Goal: Task Accomplishment & Management: Manage account settings

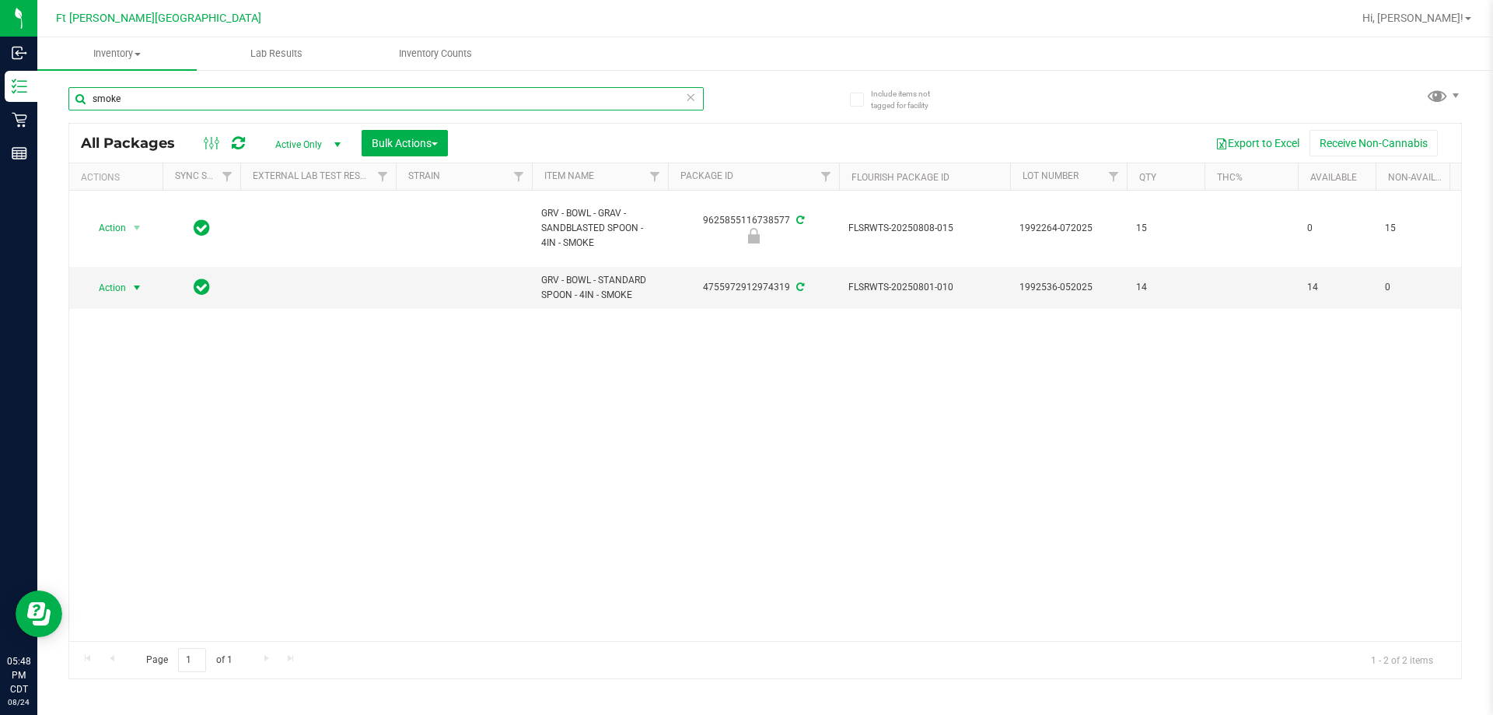
click at [222, 99] on input "smoke" at bounding box center [385, 98] width 635 height 23
type input "WNA"
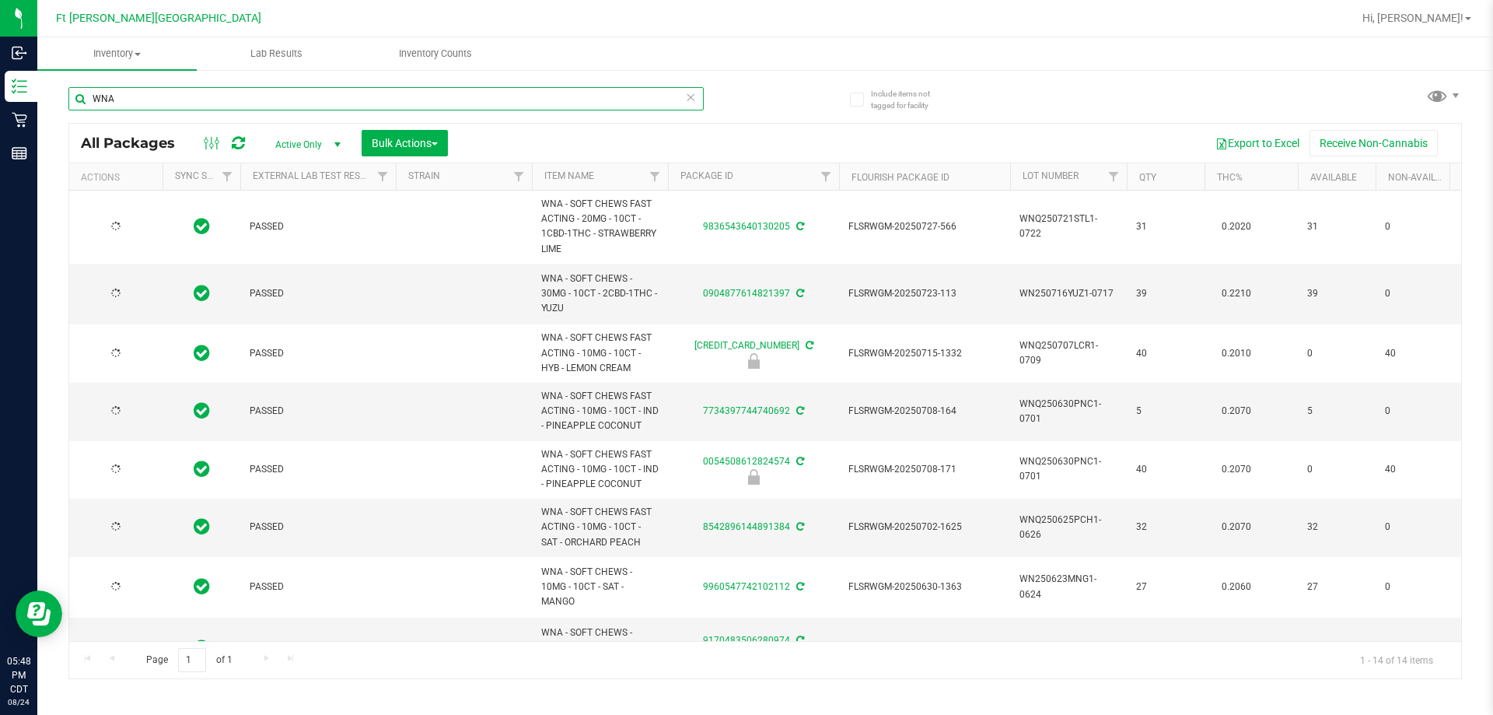
type input "[DATE]"
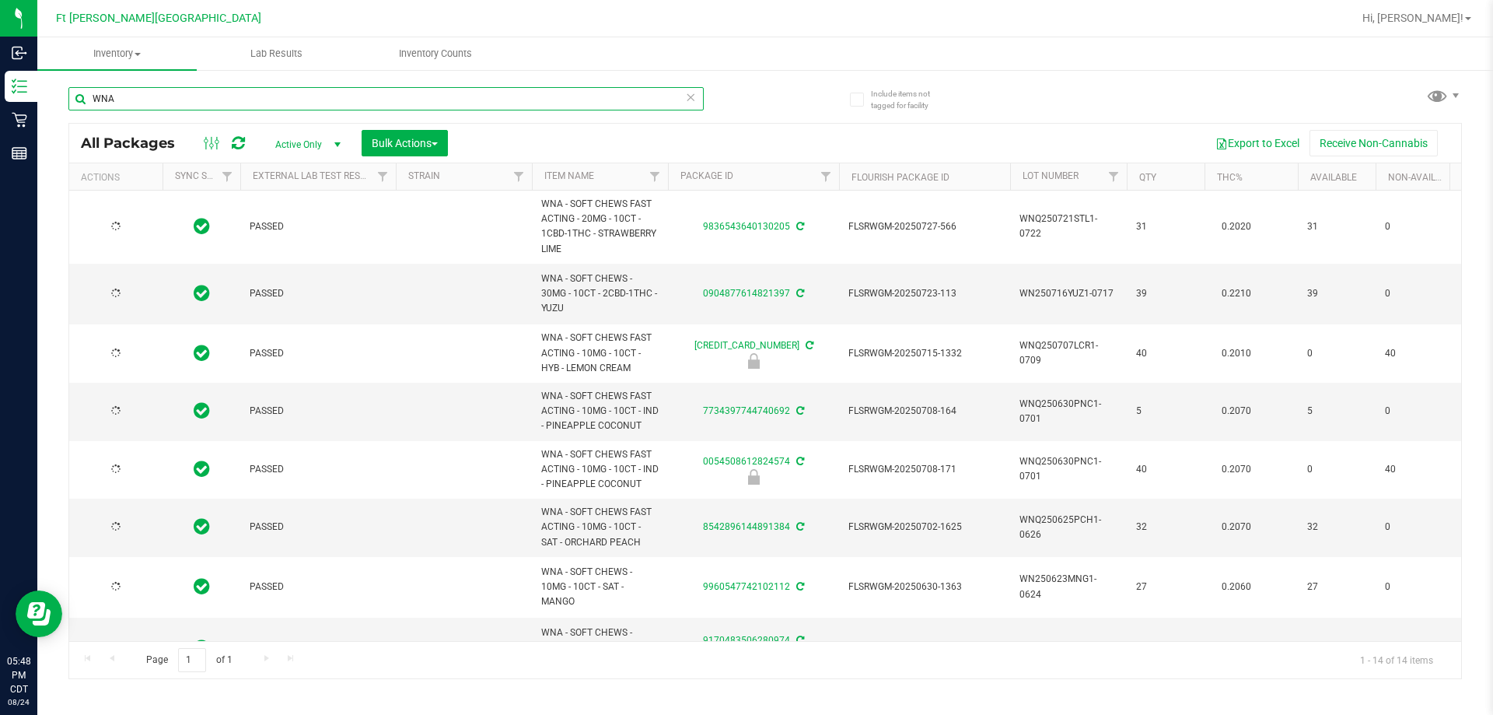
type input "[DATE]"
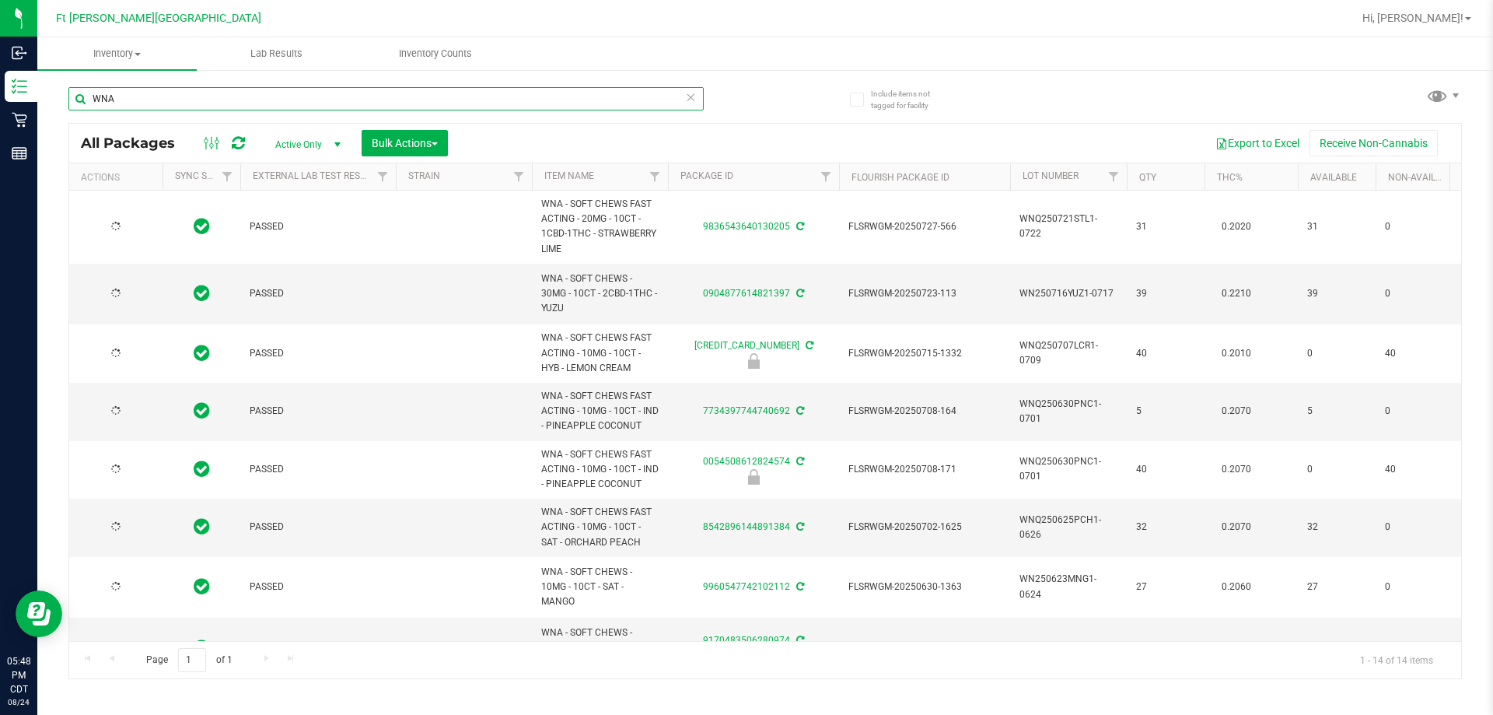
type input "[DATE]"
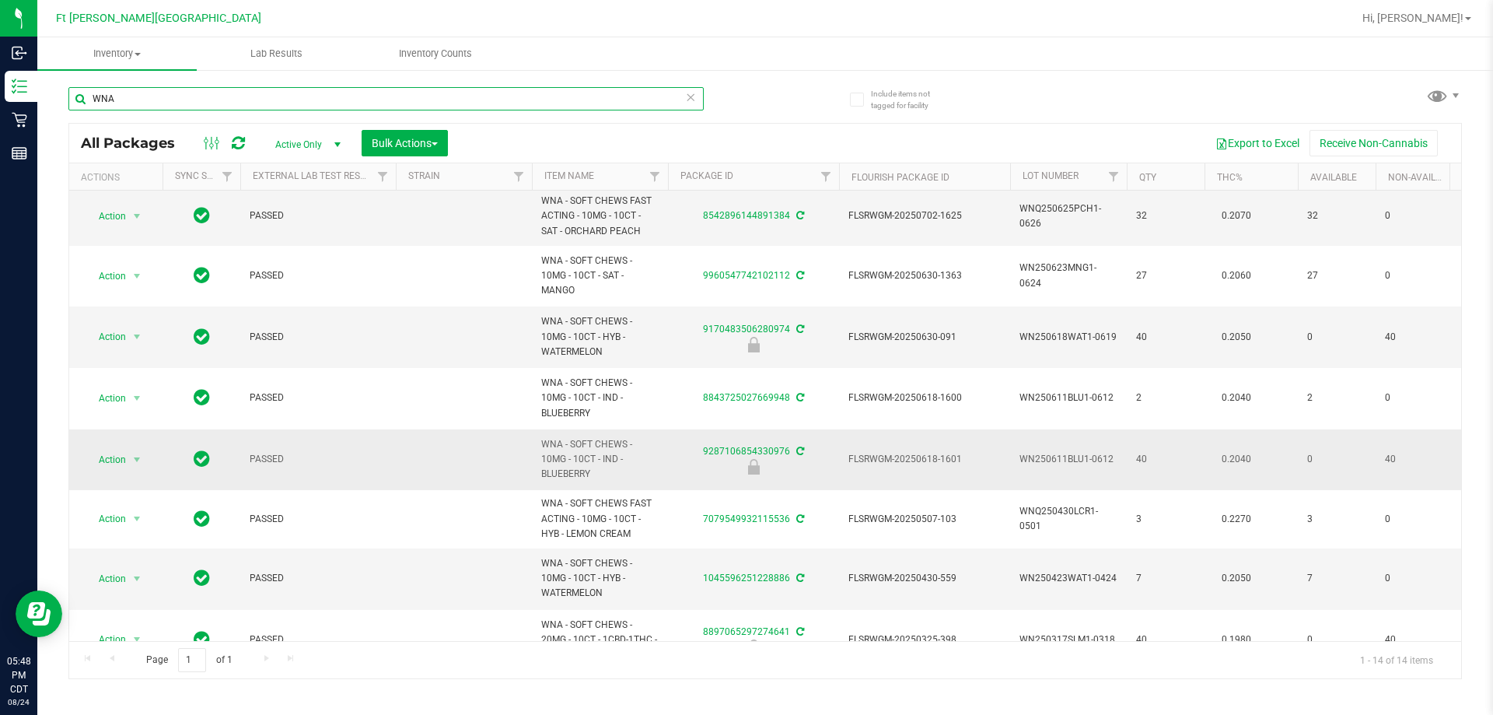
scroll to position [389, 0]
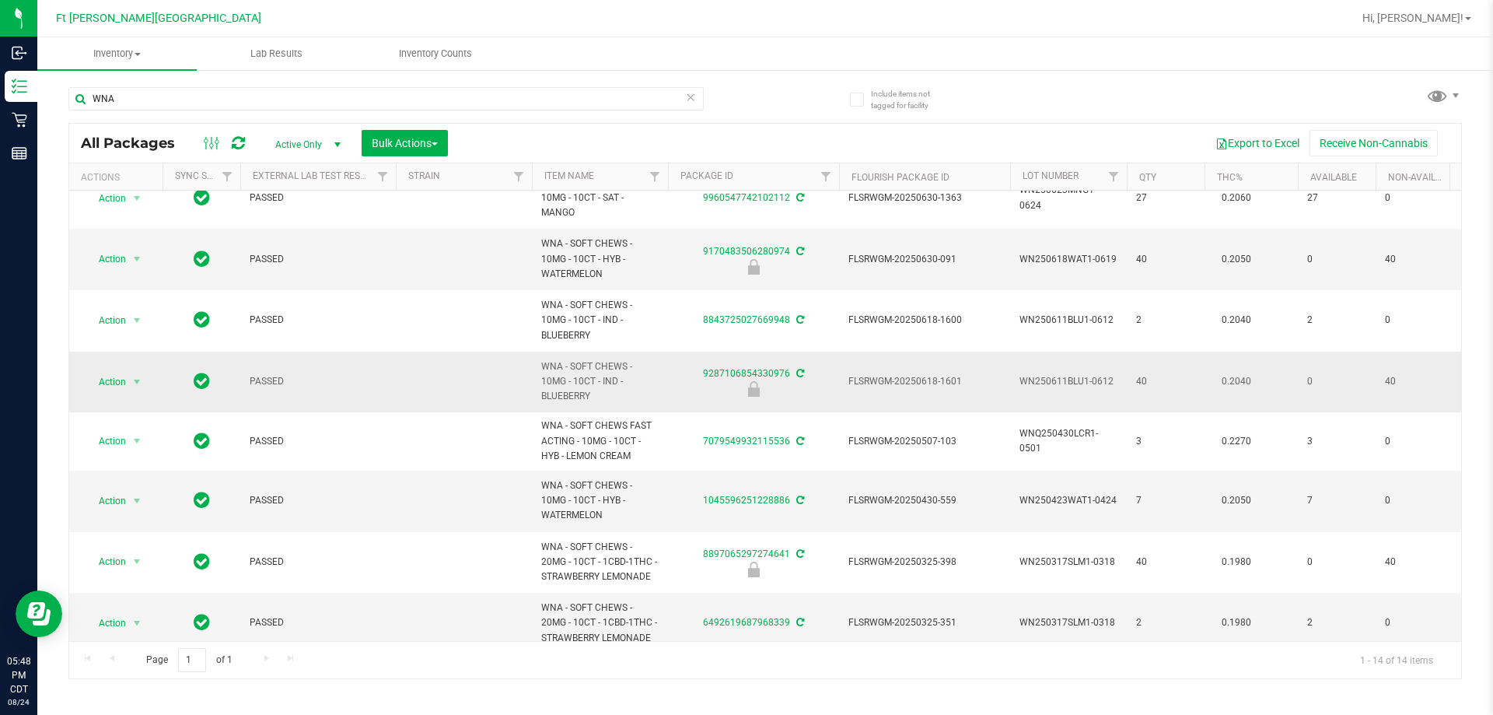
drag, startPoint x: 653, startPoint y: 396, endPoint x: 505, endPoint y: 356, distance: 153.0
copy tr "WNA - SOFT CHEWS - 10MG - 10CT - IND - BLUEBERRY"
click at [411, 107] on input "WNA" at bounding box center [385, 98] width 635 height 23
click at [411, 100] on input "WNA" at bounding box center [385, 98] width 635 height 23
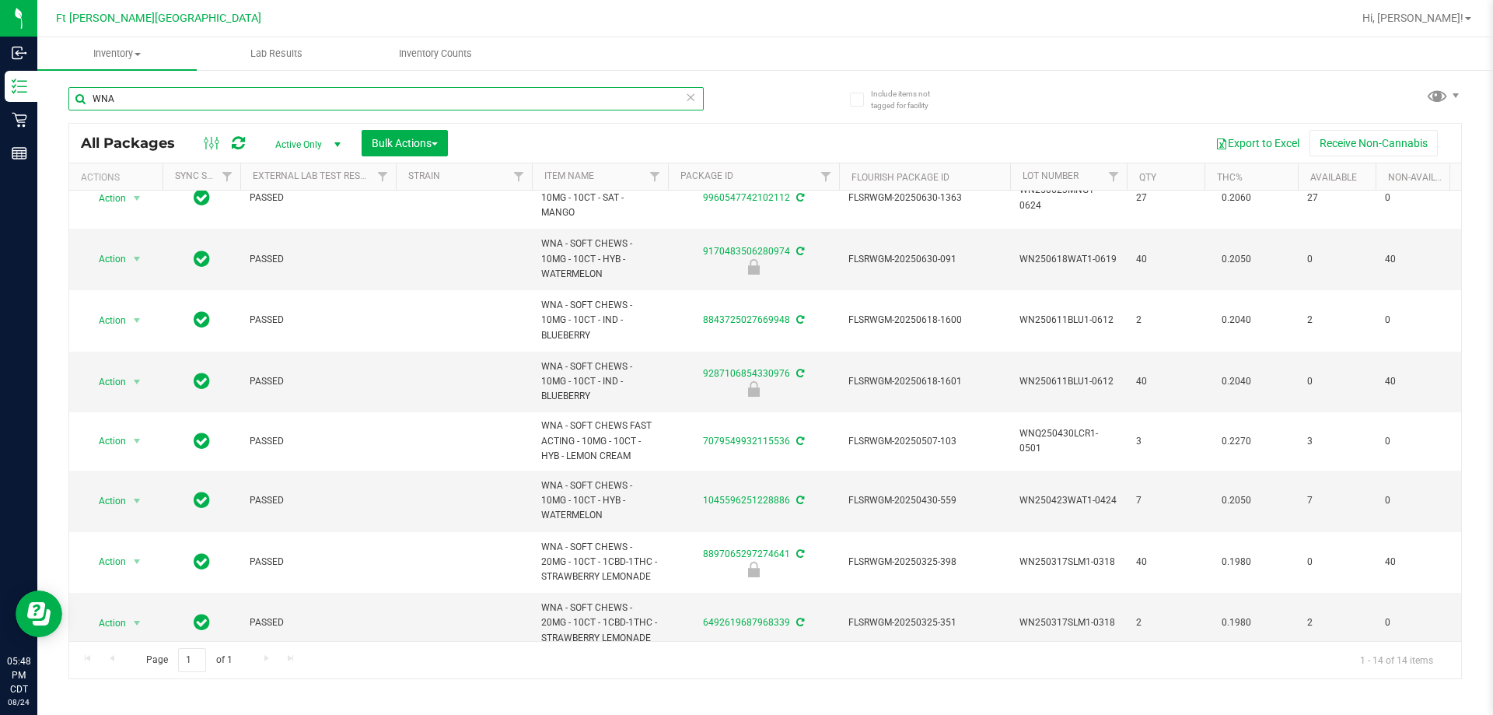
click at [411, 100] on input "WNA" at bounding box center [385, 98] width 635 height 23
click at [410, 100] on input "WNA" at bounding box center [385, 98] width 635 height 23
paste input "WNA - SOFT CHEWS - 10MG - 10CT - IND - BLUEBERRY"
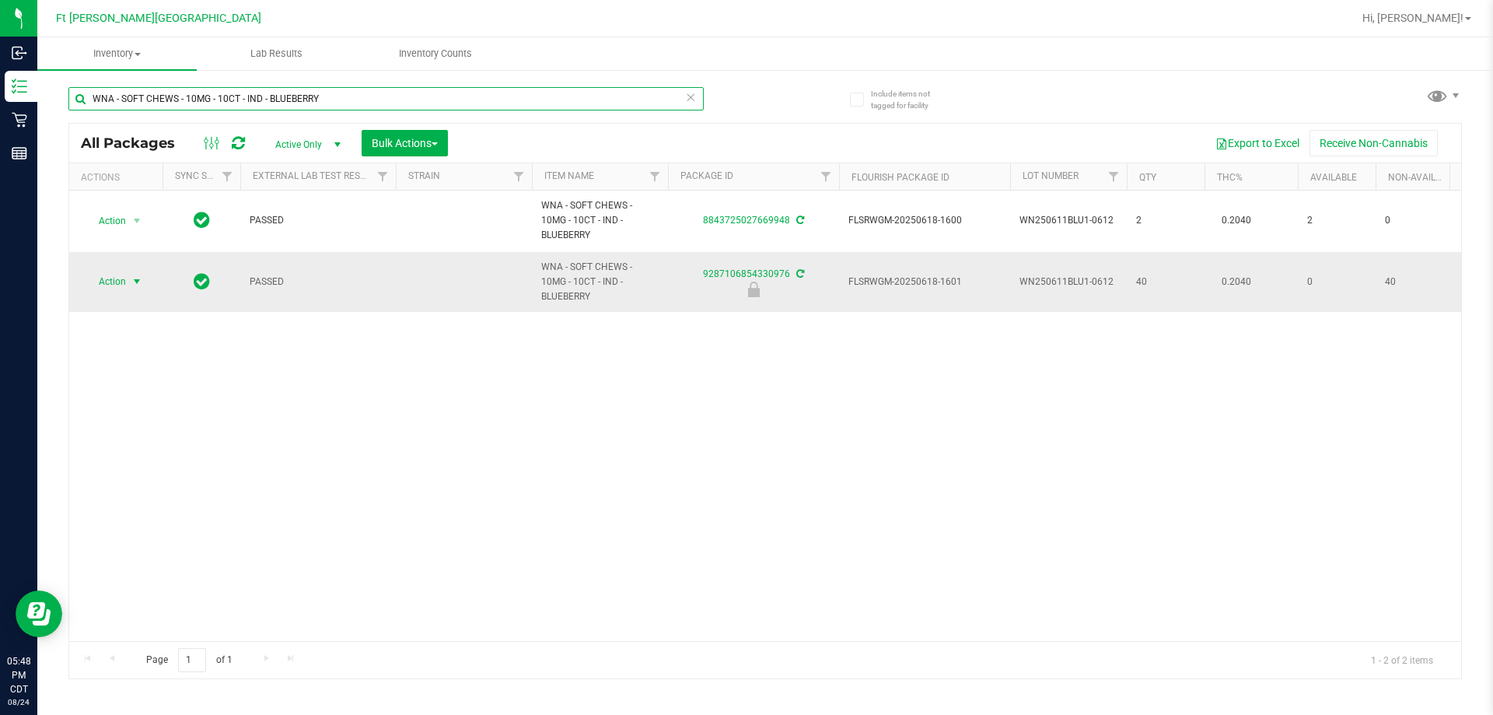
type input "WNA - SOFT CHEWS - 10MG - 10CT - IND - BLUEBERRY"
click at [122, 285] on span "Action" at bounding box center [106, 282] width 42 height 22
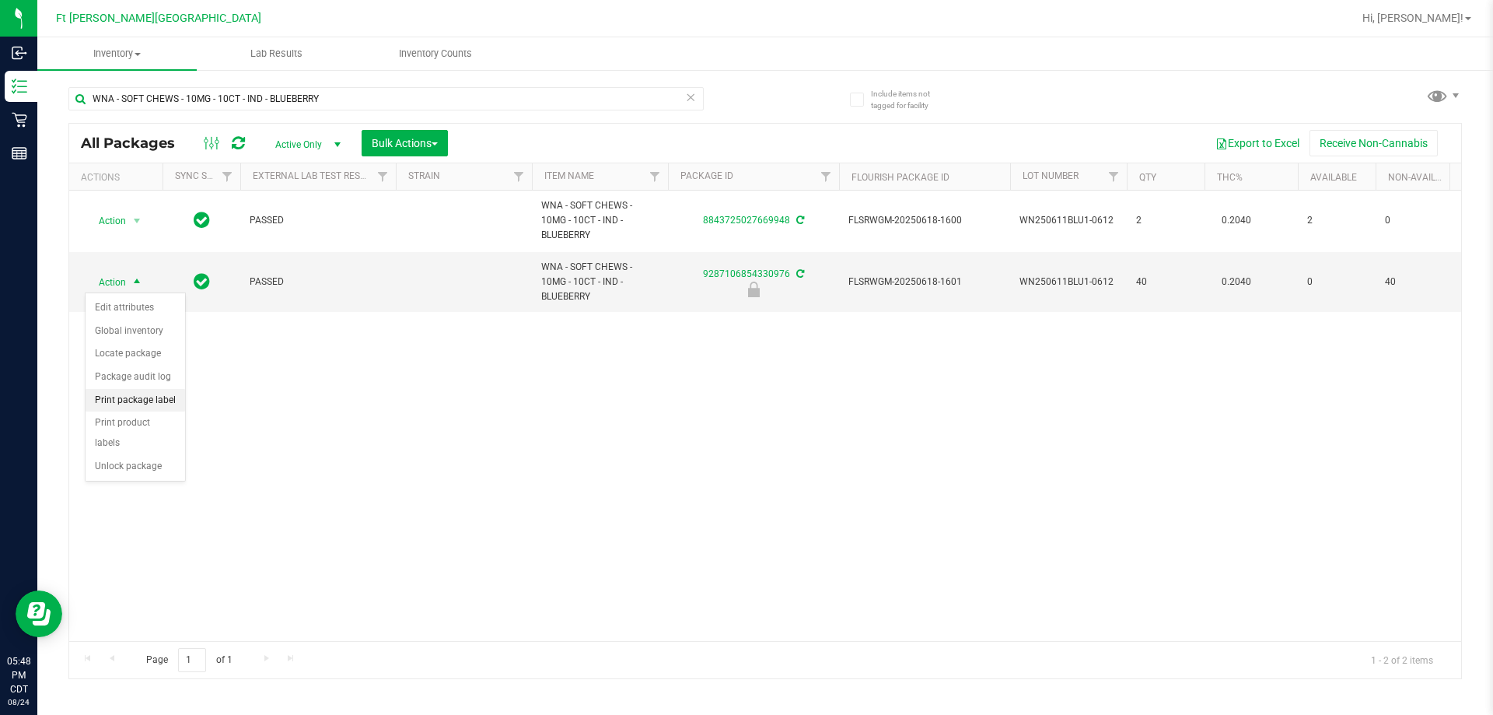
drag, startPoint x: 162, startPoint y: 397, endPoint x: 176, endPoint y: 394, distance: 14.3
click at [163, 397] on li "Print package label" at bounding box center [136, 400] width 100 height 23
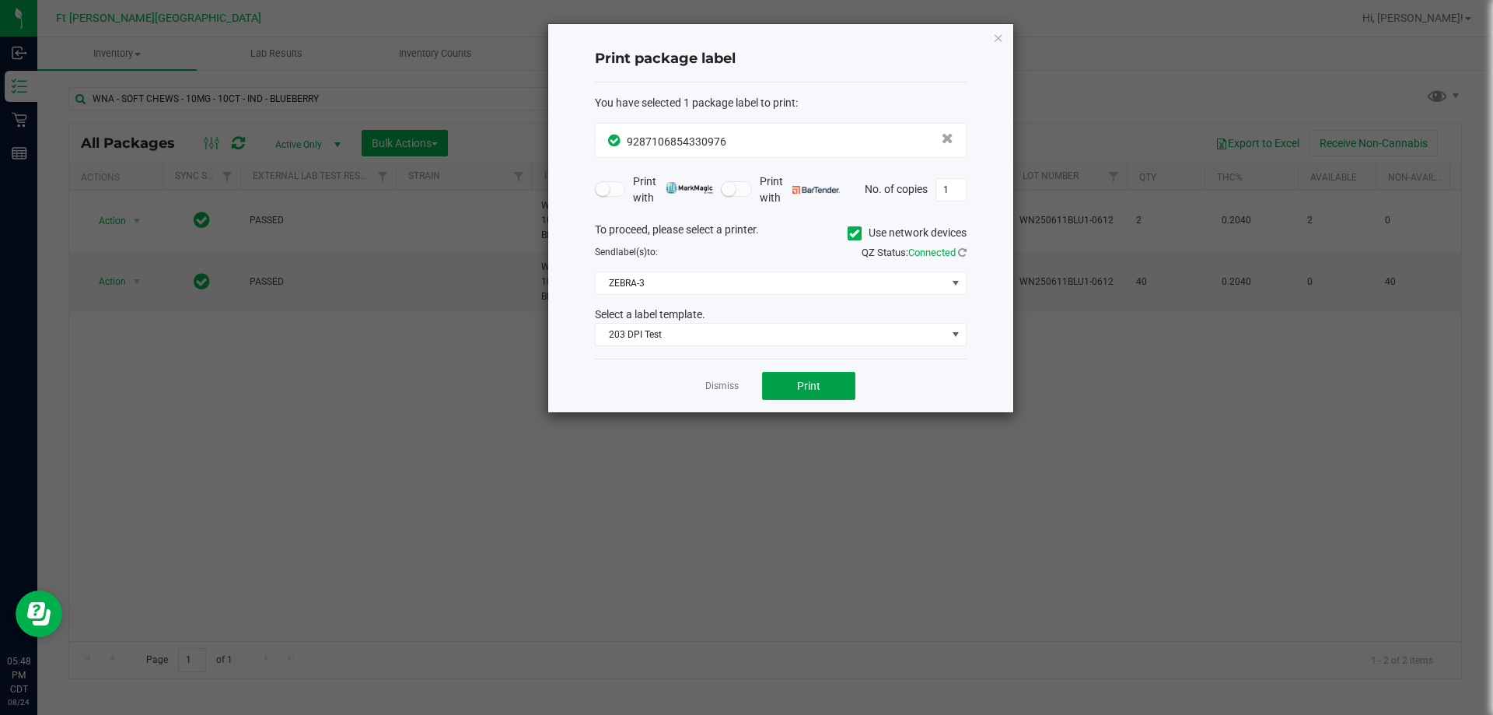
click at [777, 371] on div "Dismiss Print" at bounding box center [781, 386] width 372 height 54
click at [786, 384] on button "Print" at bounding box center [808, 386] width 93 height 28
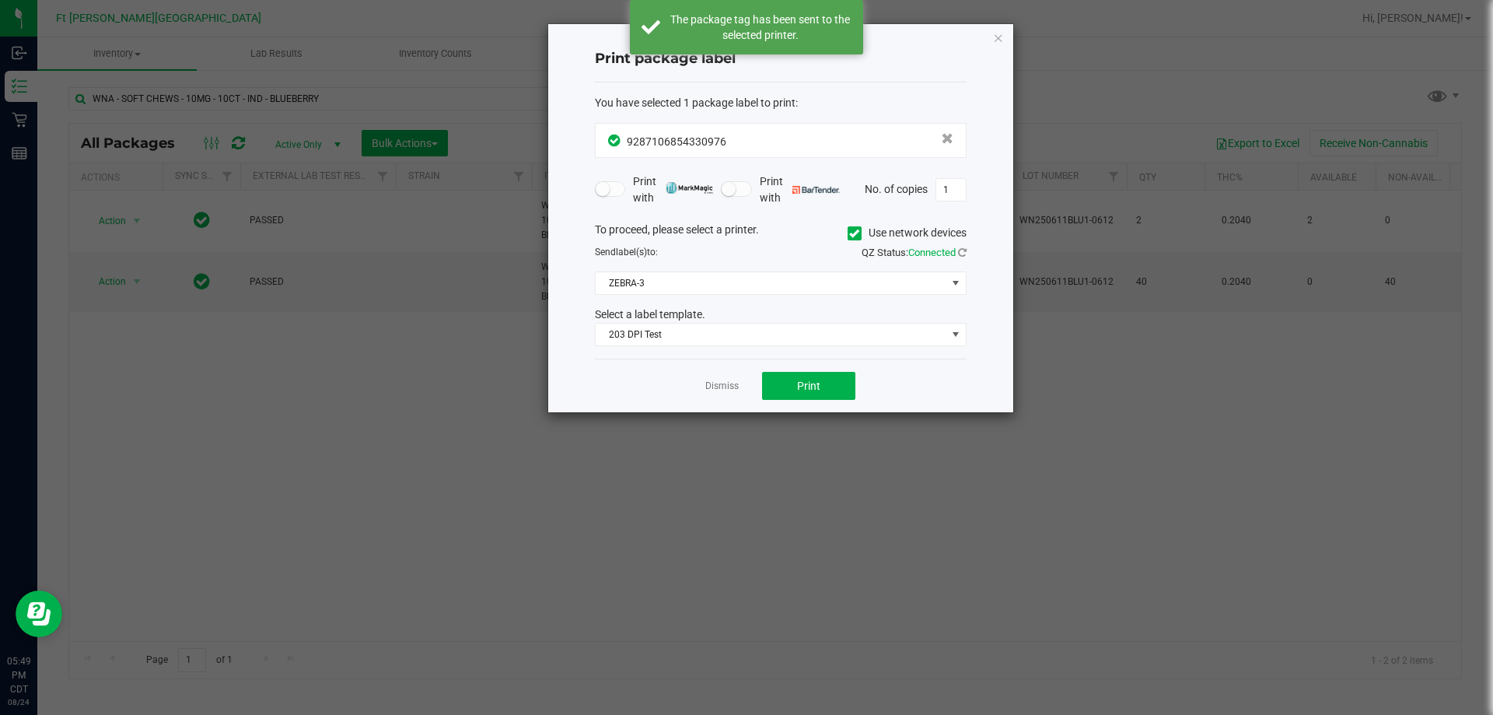
drag, startPoint x: 715, startPoint y: 380, endPoint x: 637, endPoint y: 356, distance: 81.4
click at [716, 380] on link "Dismiss" at bounding box center [721, 386] width 33 height 13
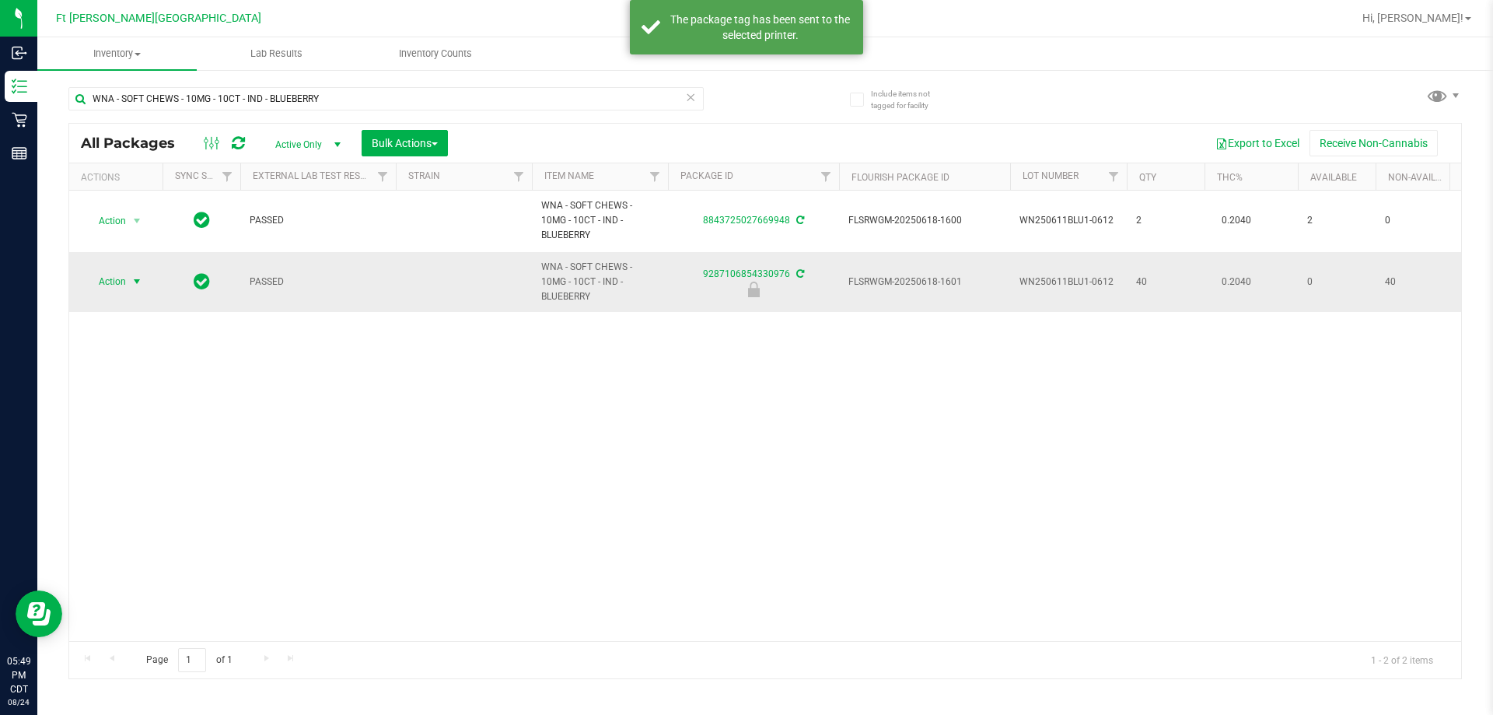
click at [125, 283] on span "Action" at bounding box center [106, 282] width 42 height 22
click at [108, 455] on li "Unlock package" at bounding box center [136, 466] width 100 height 23
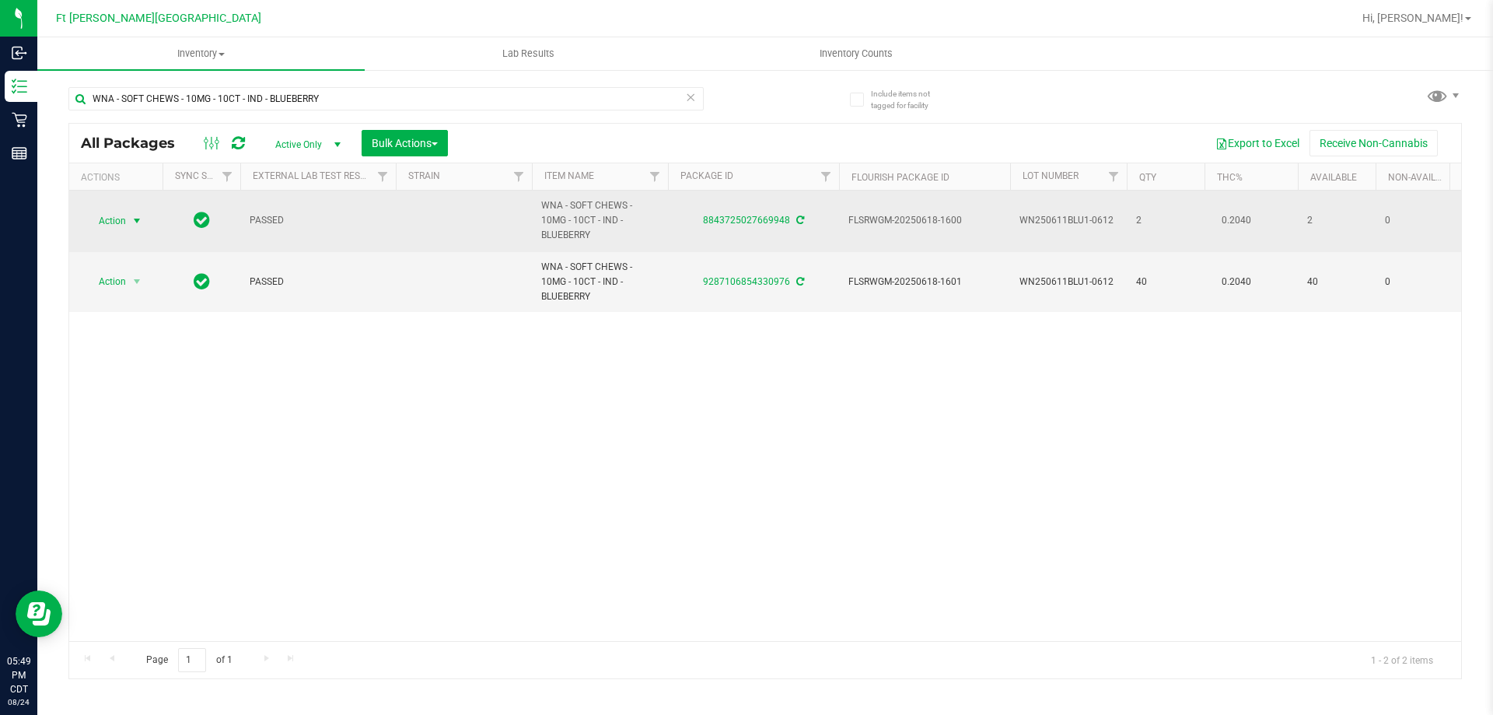
click at [110, 228] on span "Action" at bounding box center [106, 221] width 42 height 22
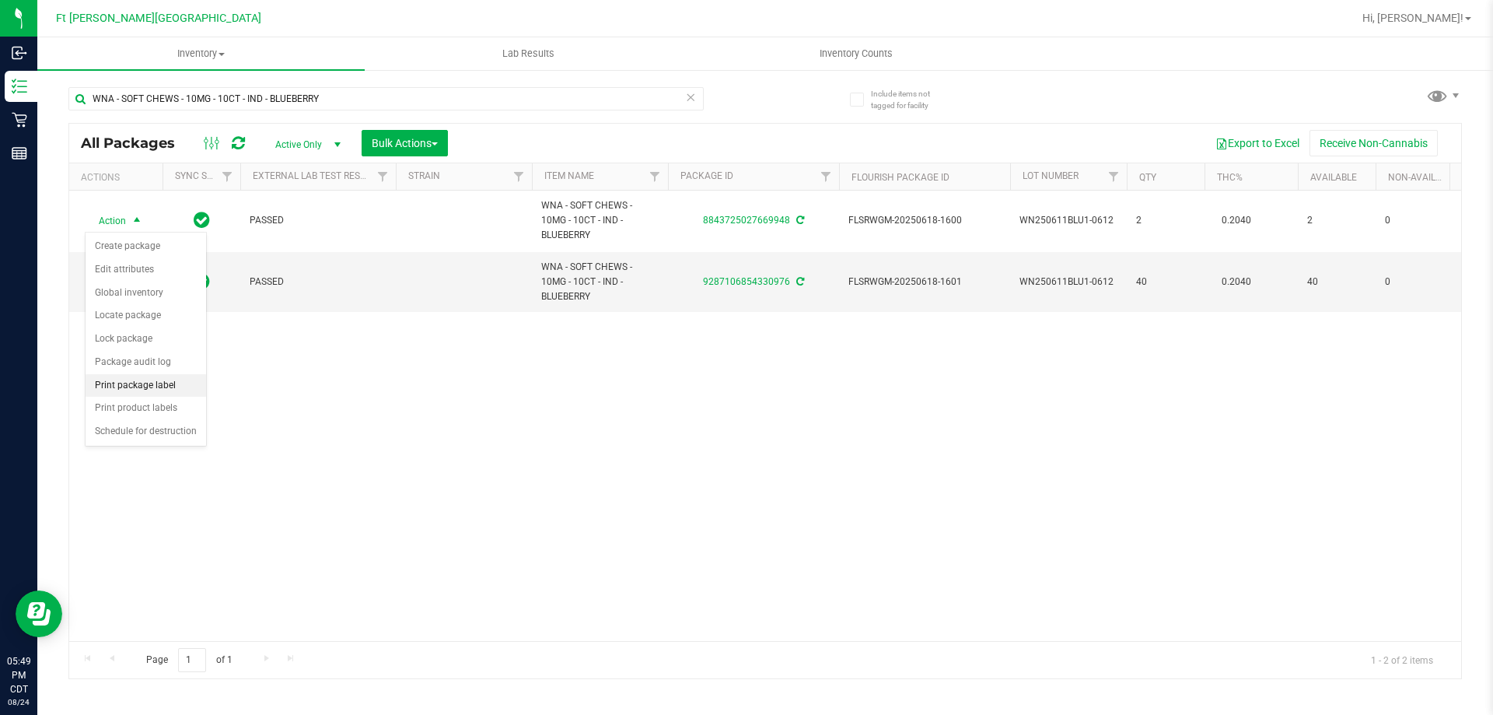
click at [157, 379] on li "Print package label" at bounding box center [146, 385] width 121 height 23
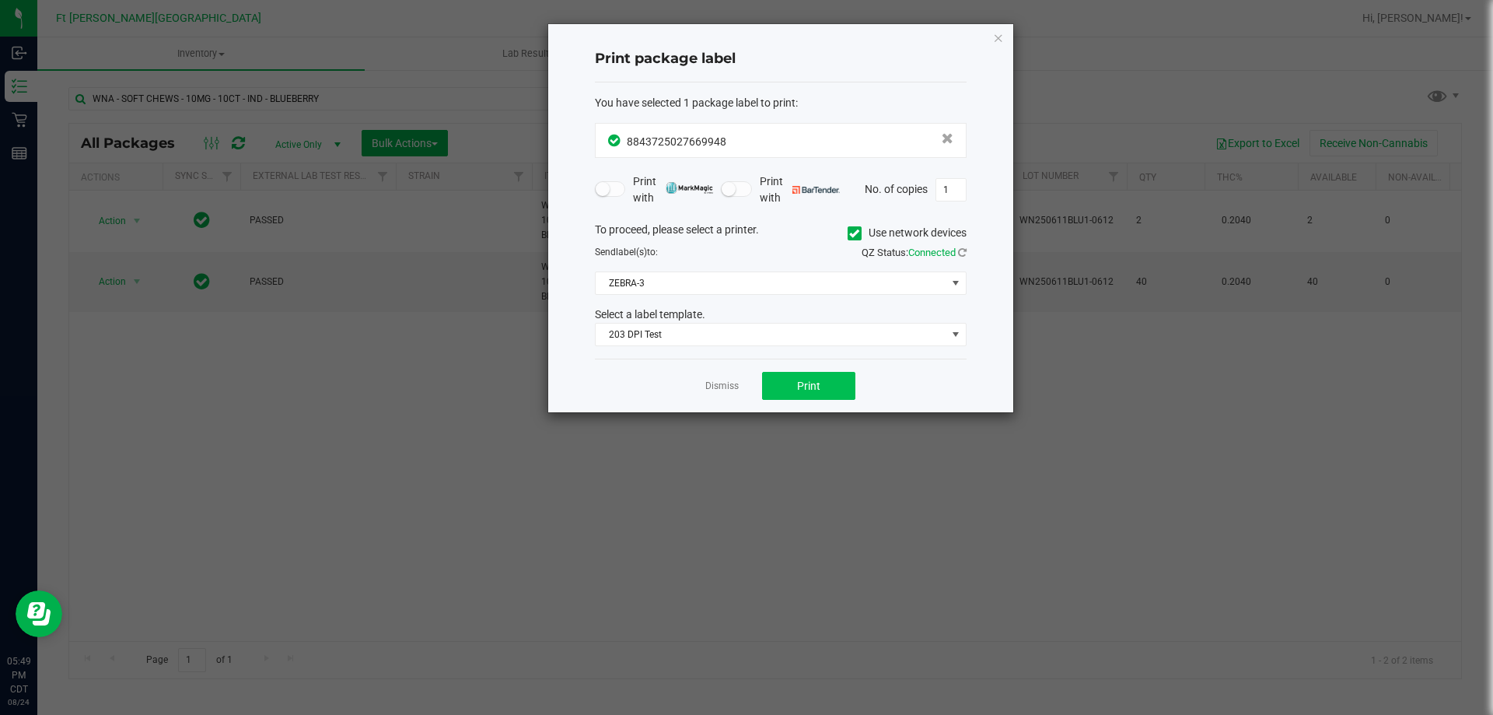
click at [800, 373] on div "Dismiss Print" at bounding box center [781, 386] width 372 height 54
click at [801, 380] on span "Print" at bounding box center [808, 386] width 23 height 12
click at [713, 389] on link "Dismiss" at bounding box center [721, 386] width 33 height 13
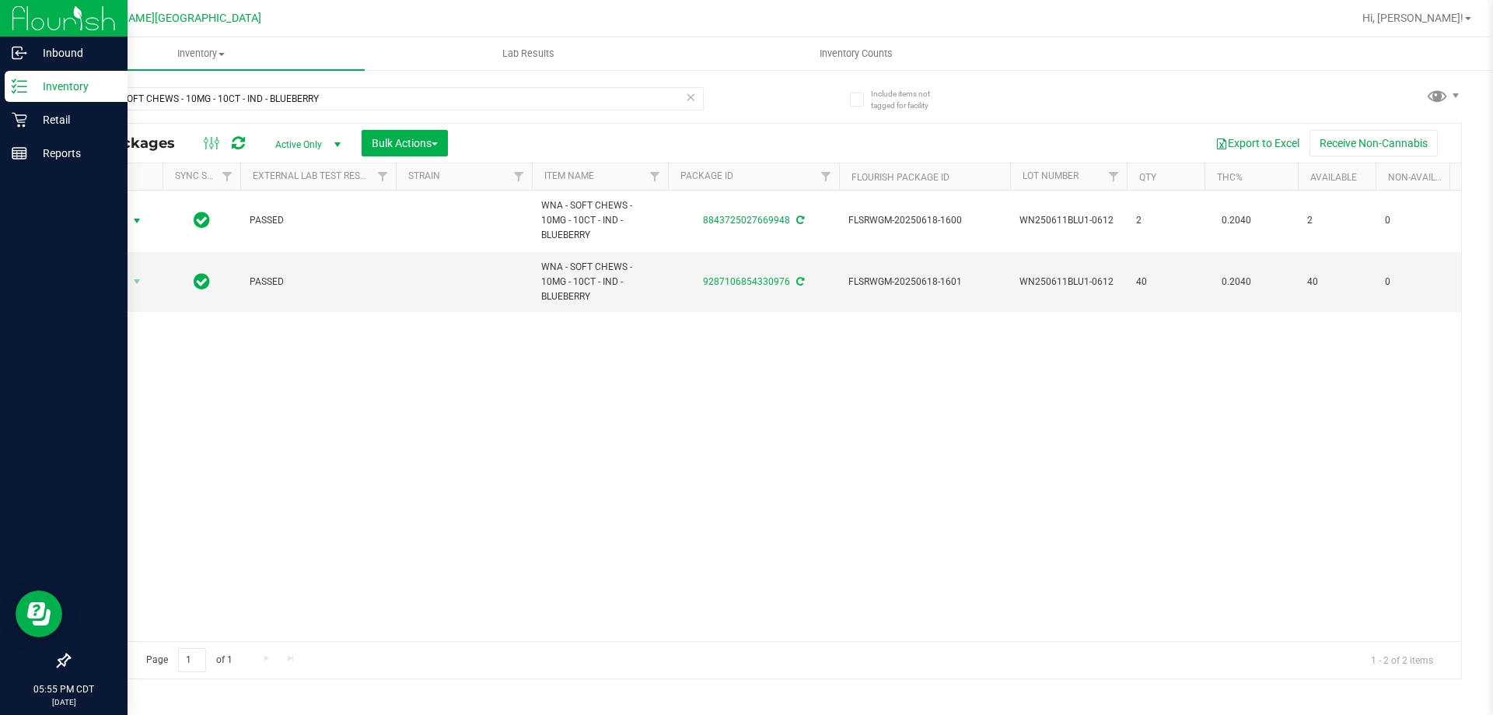
drag, startPoint x: 713, startPoint y: 389, endPoint x: 17, endPoint y: 214, distance: 717.8
click at [712, 387] on div "Action Action Create package Edit attributes Global inventory Locate package Lo…" at bounding box center [765, 416] width 1392 height 450
click at [35, 114] on p "Retail" at bounding box center [73, 119] width 93 height 19
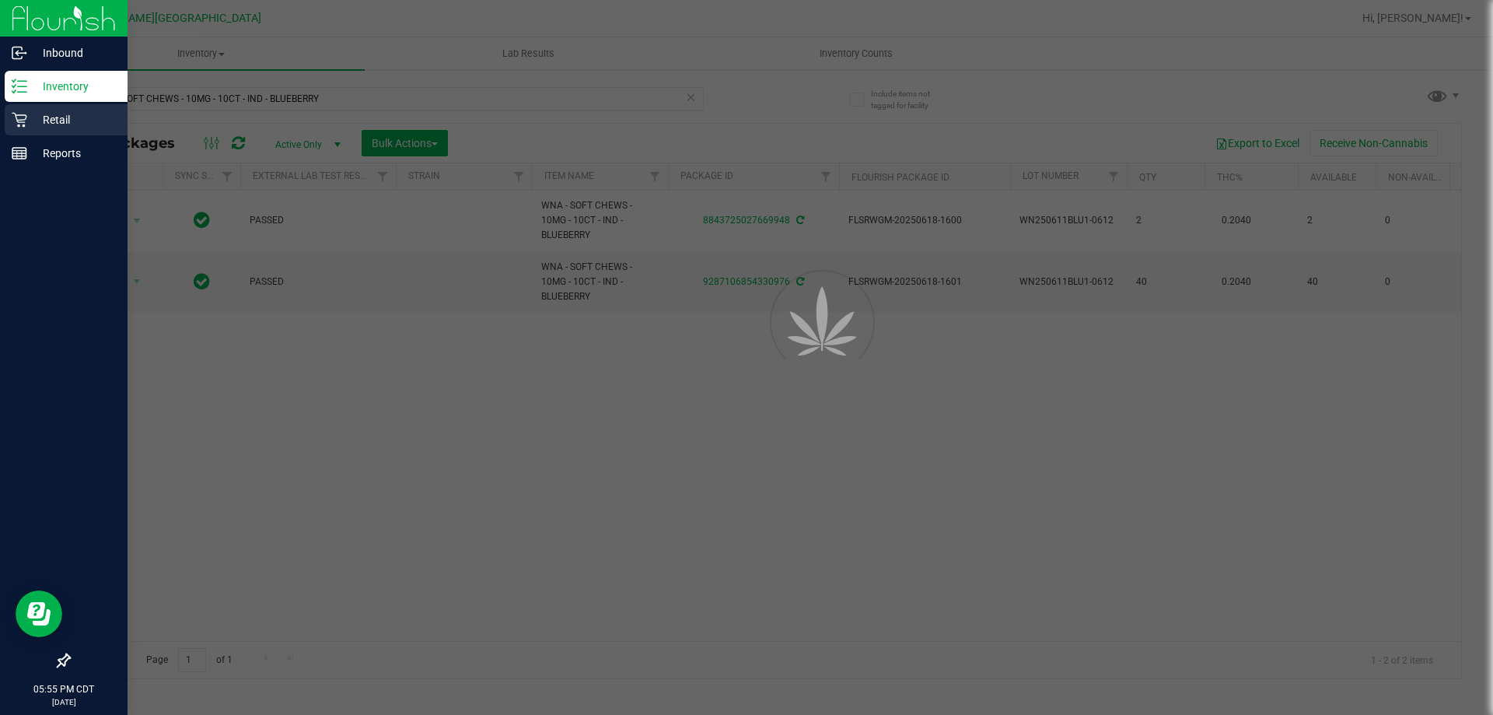
click at [35, 114] on p "Retail" at bounding box center [73, 119] width 93 height 19
click at [38, 109] on div "Retail" at bounding box center [66, 119] width 123 height 31
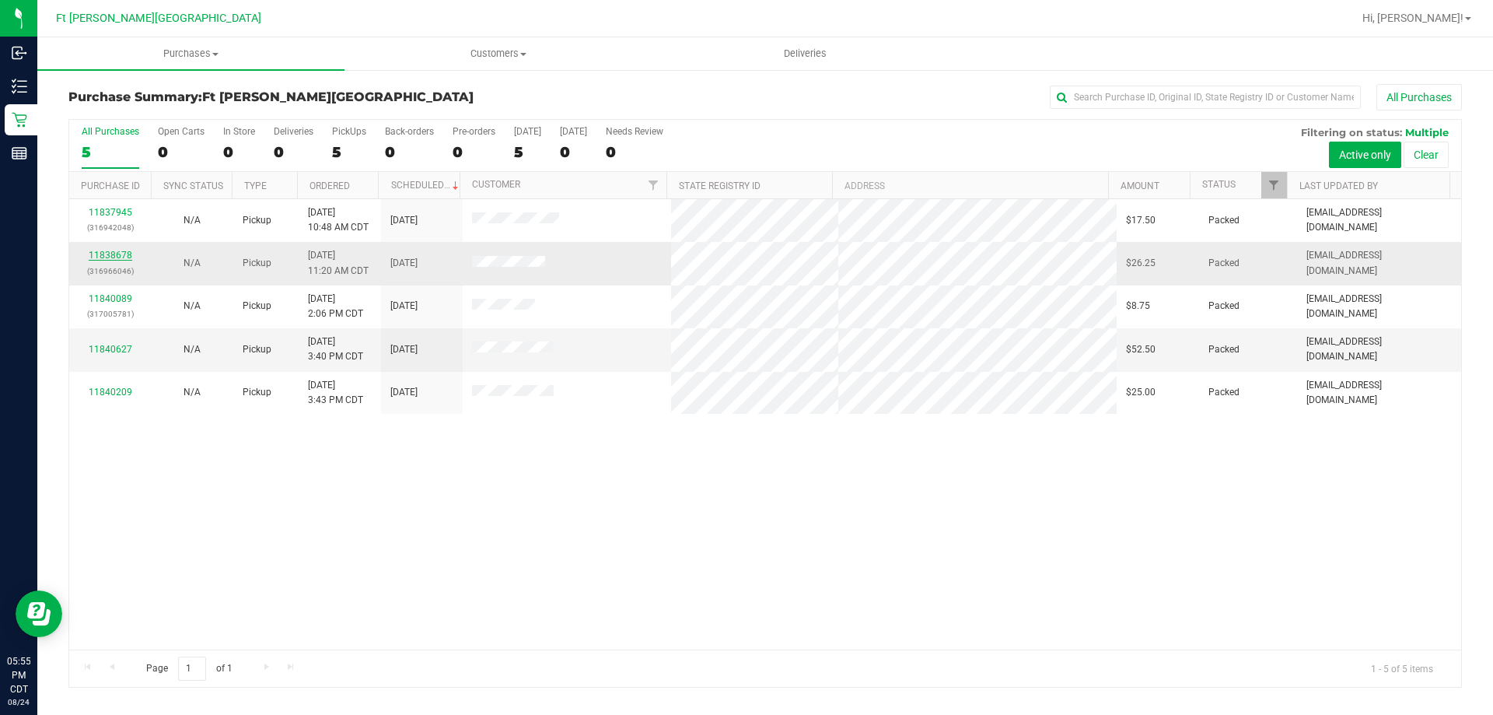
click at [103, 254] on link "11838678" at bounding box center [111, 255] width 44 height 11
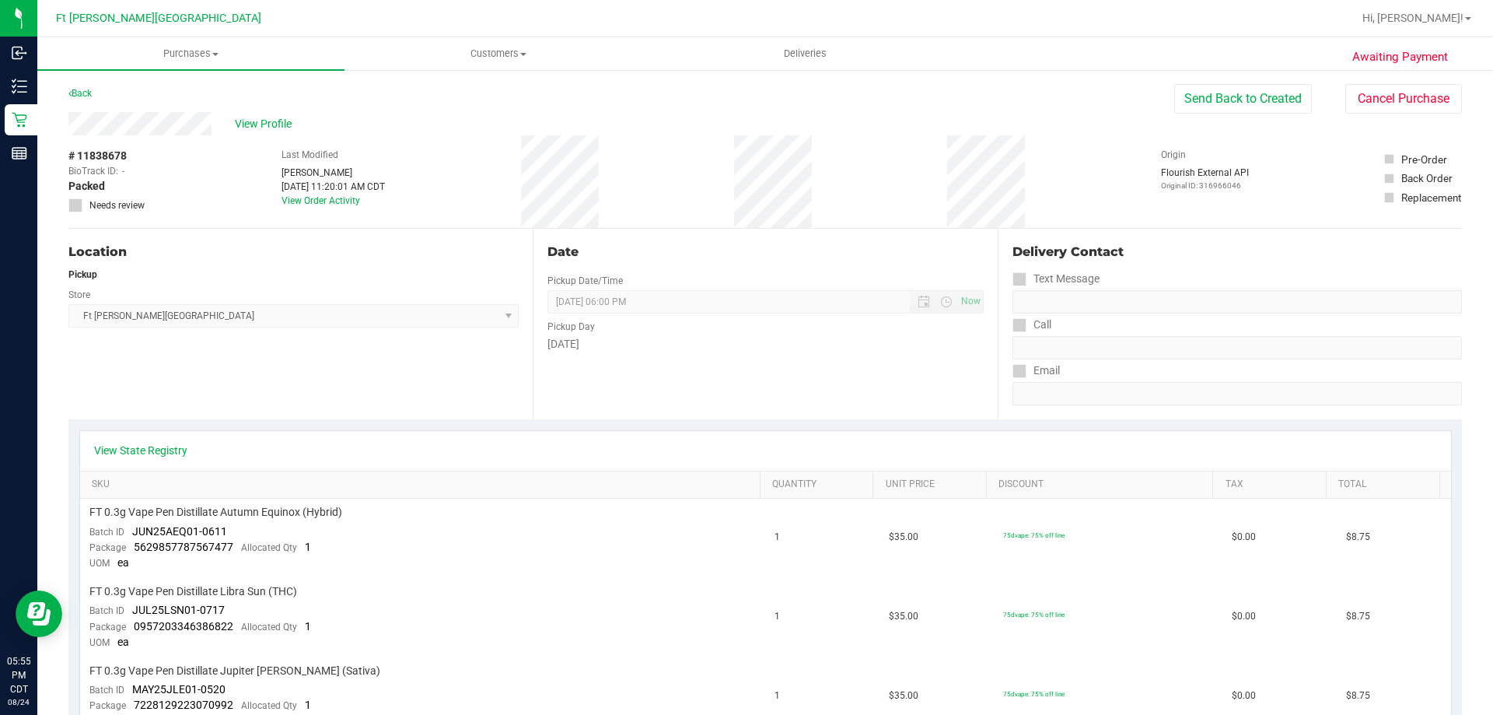
click at [1421, 103] on button "Cancel Purchase" at bounding box center [1404, 99] width 117 height 30
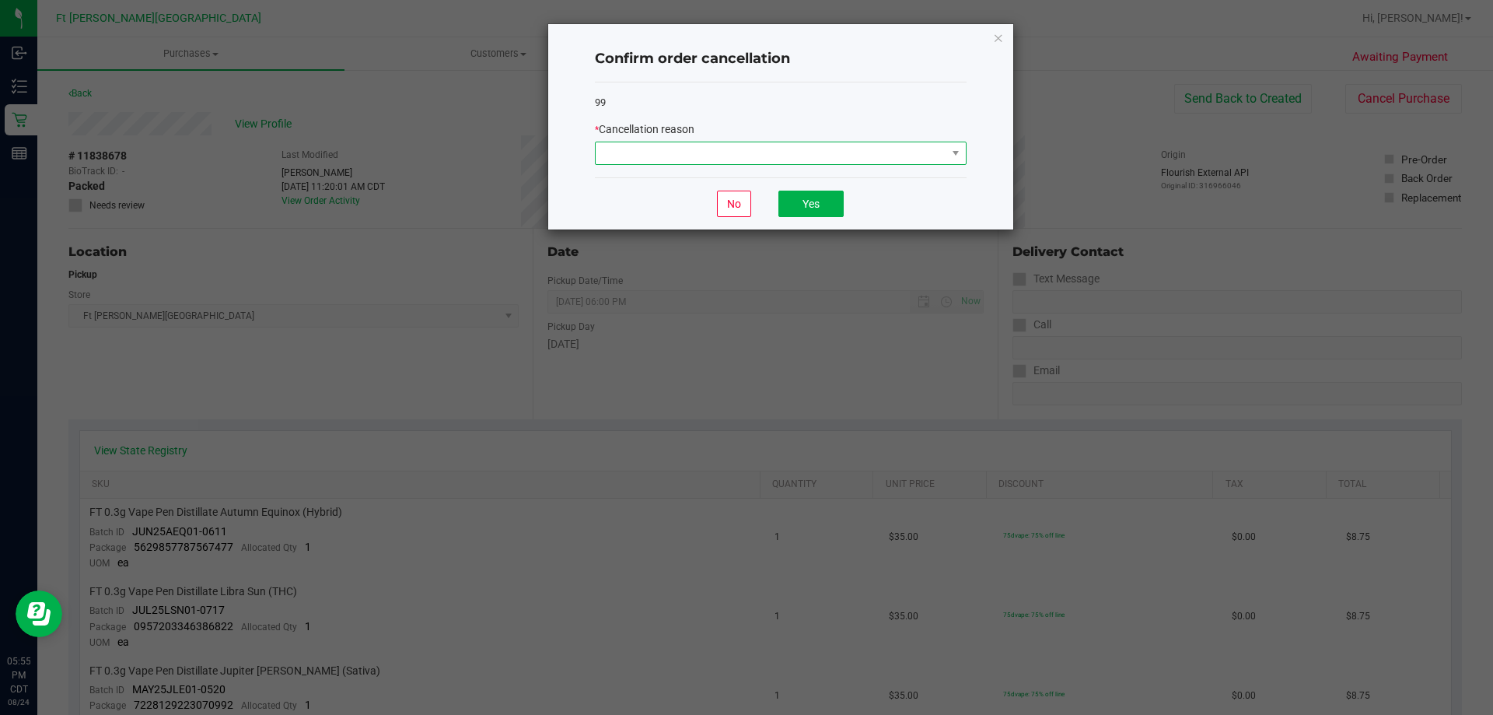
click at [851, 149] on span at bounding box center [771, 153] width 351 height 22
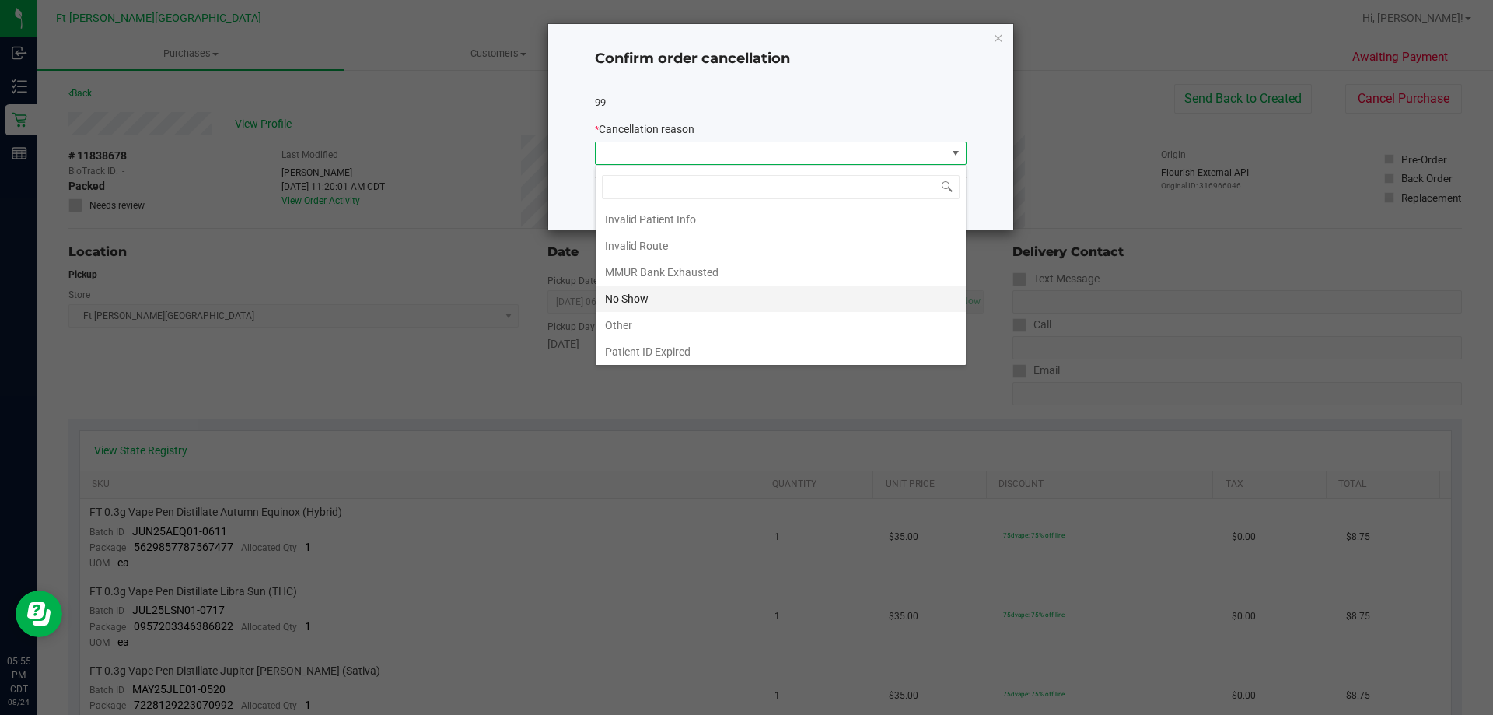
scroll to position [82, 0]
click at [678, 292] on li "Other" at bounding box center [781, 296] width 370 height 26
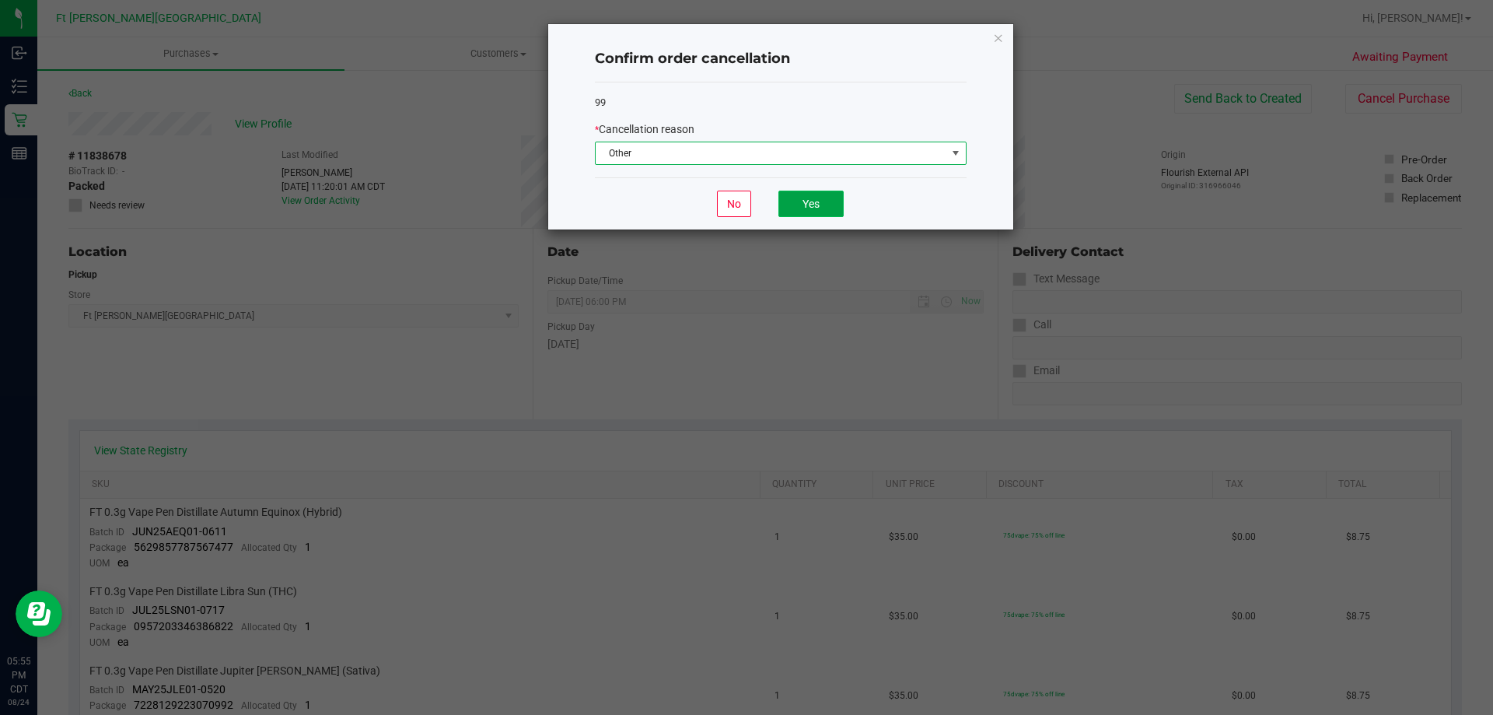
click at [818, 207] on button "Yes" at bounding box center [811, 204] width 65 height 26
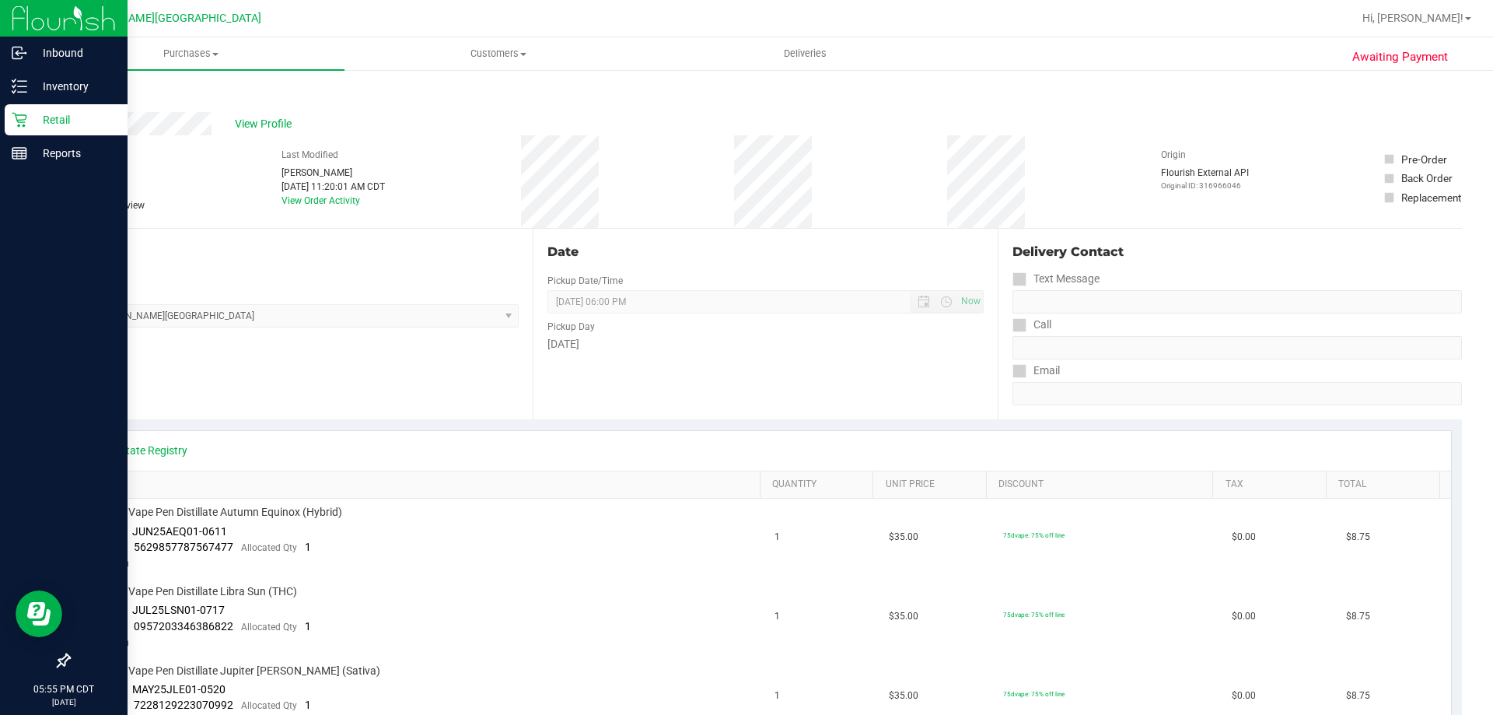
click at [57, 119] on p "Retail" at bounding box center [73, 119] width 93 height 19
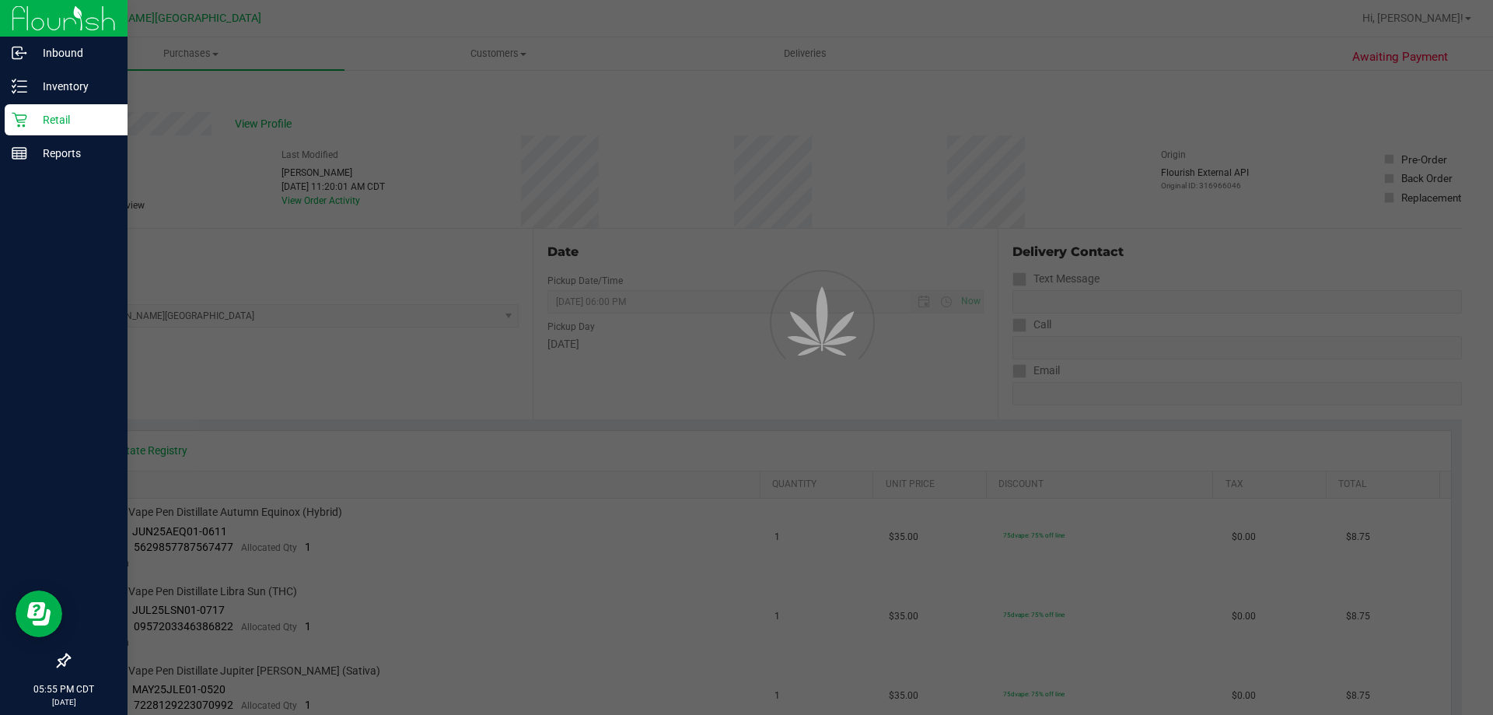
click at [57, 119] on p "Retail" at bounding box center [73, 119] width 93 height 19
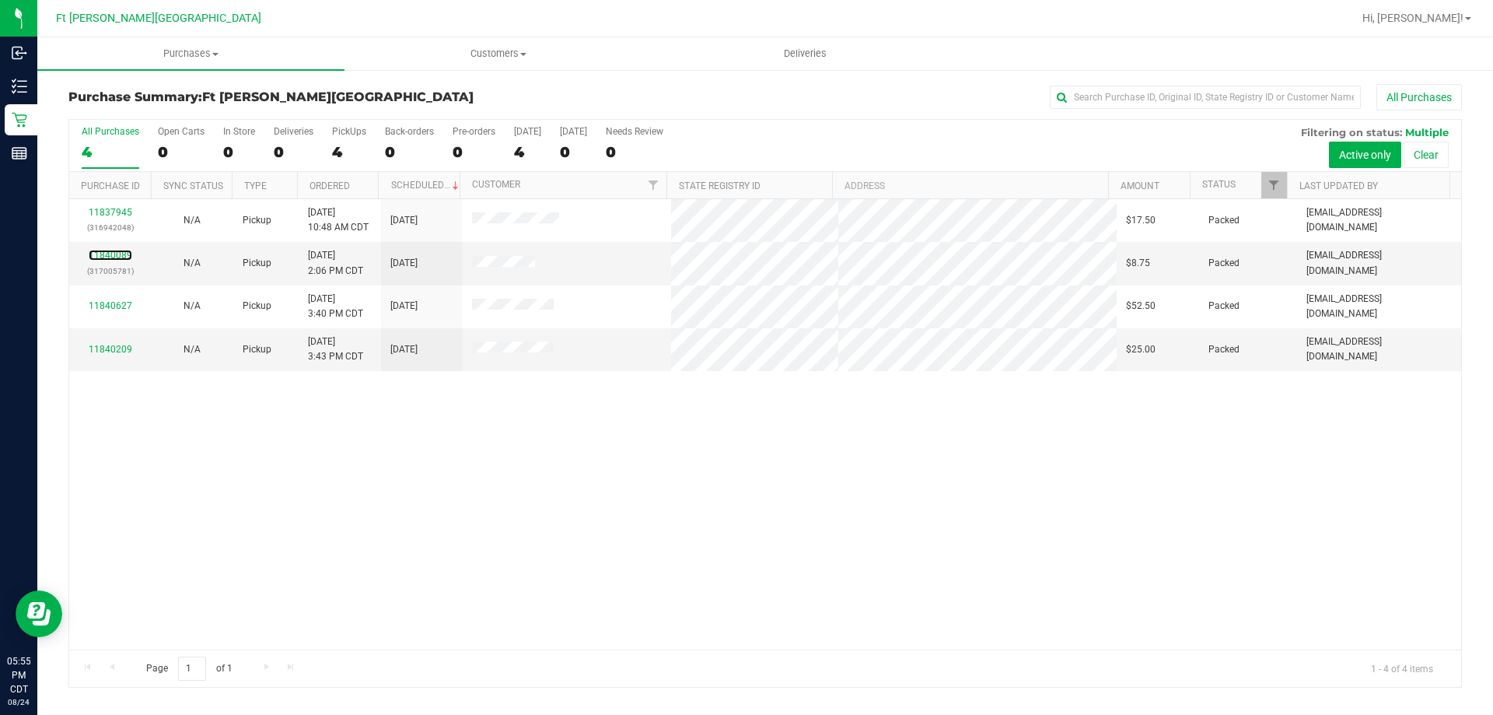
click at [114, 252] on link "11840089" at bounding box center [111, 255] width 44 height 11
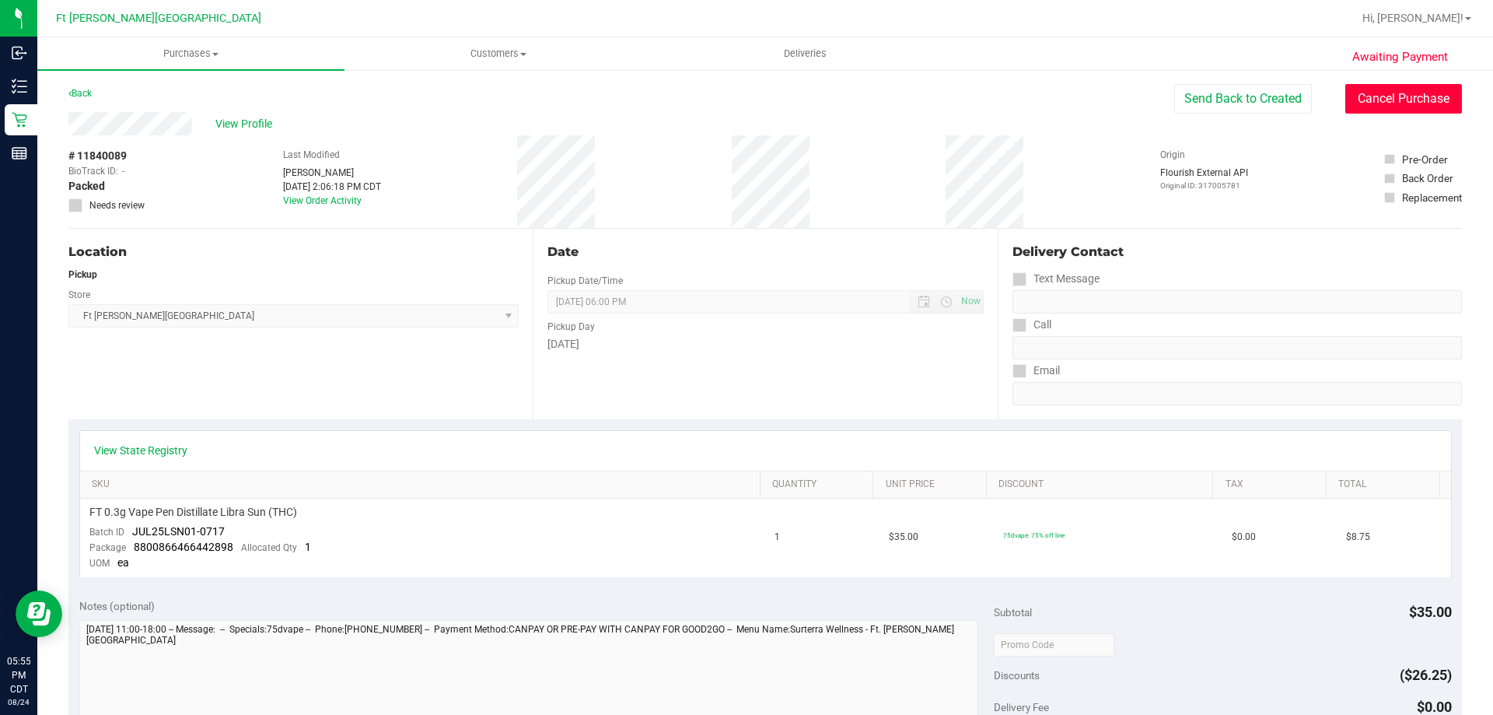
click at [1388, 86] on button "Cancel Purchase" at bounding box center [1404, 99] width 117 height 30
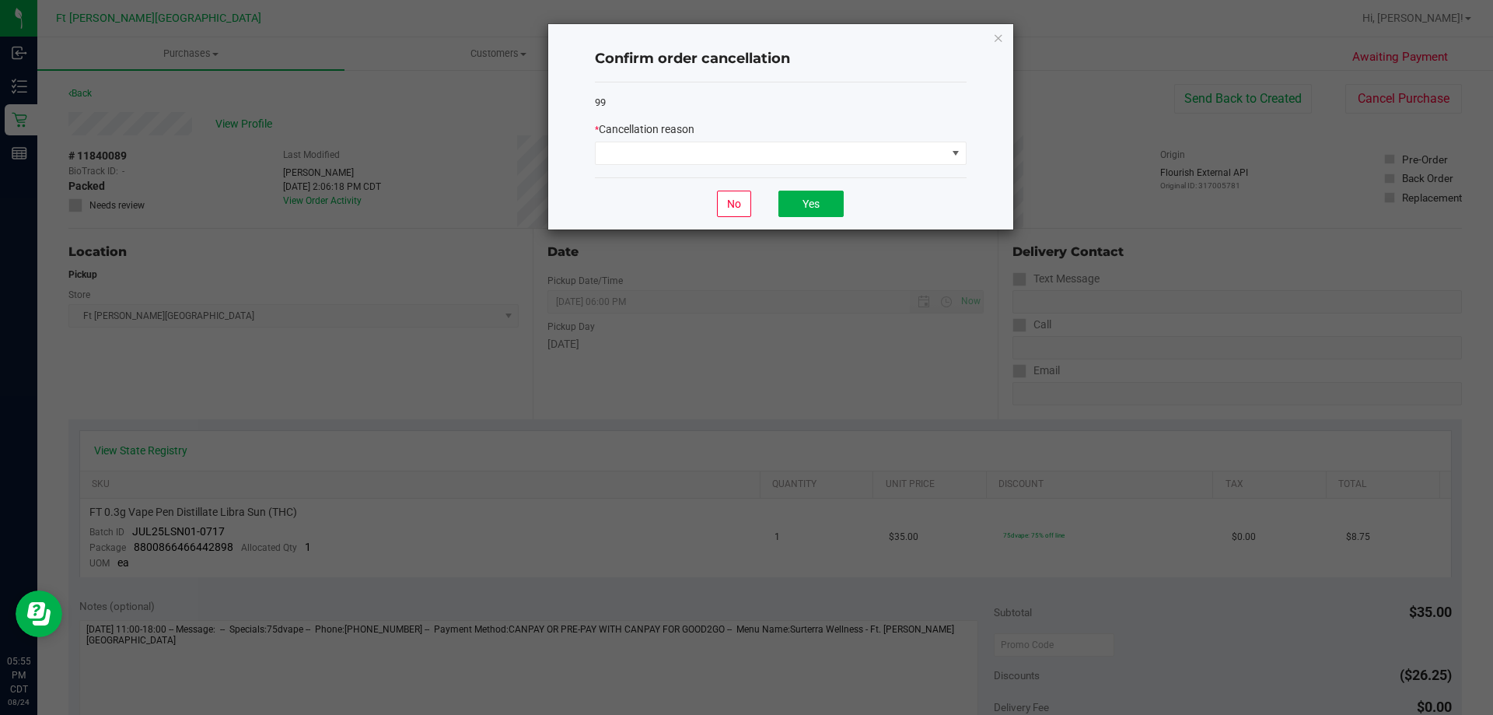
click at [890, 166] on div "99 * Cancellation reason" at bounding box center [781, 130] width 372 height 96
click at [891, 155] on span at bounding box center [771, 153] width 351 height 22
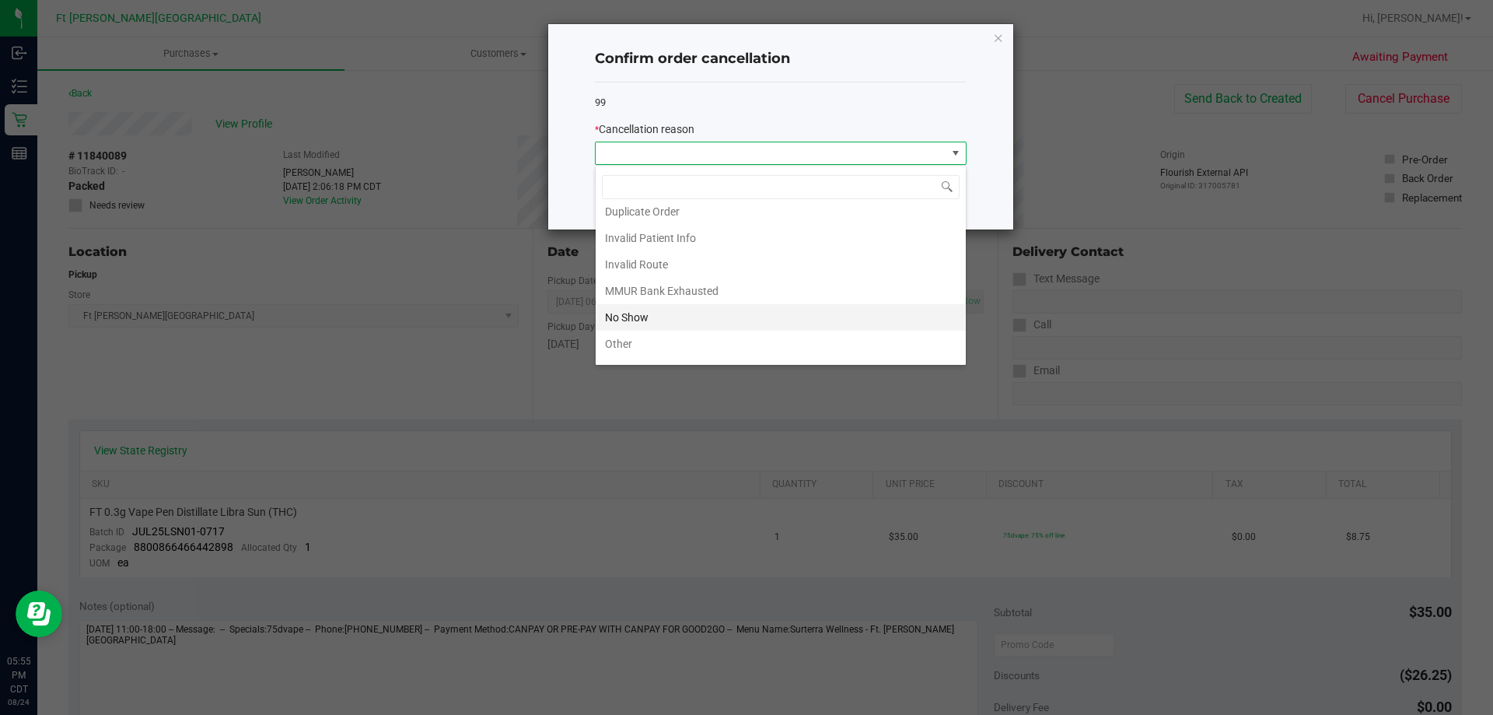
scroll to position [82, 0]
click at [750, 268] on li "No Show" at bounding box center [781, 270] width 370 height 26
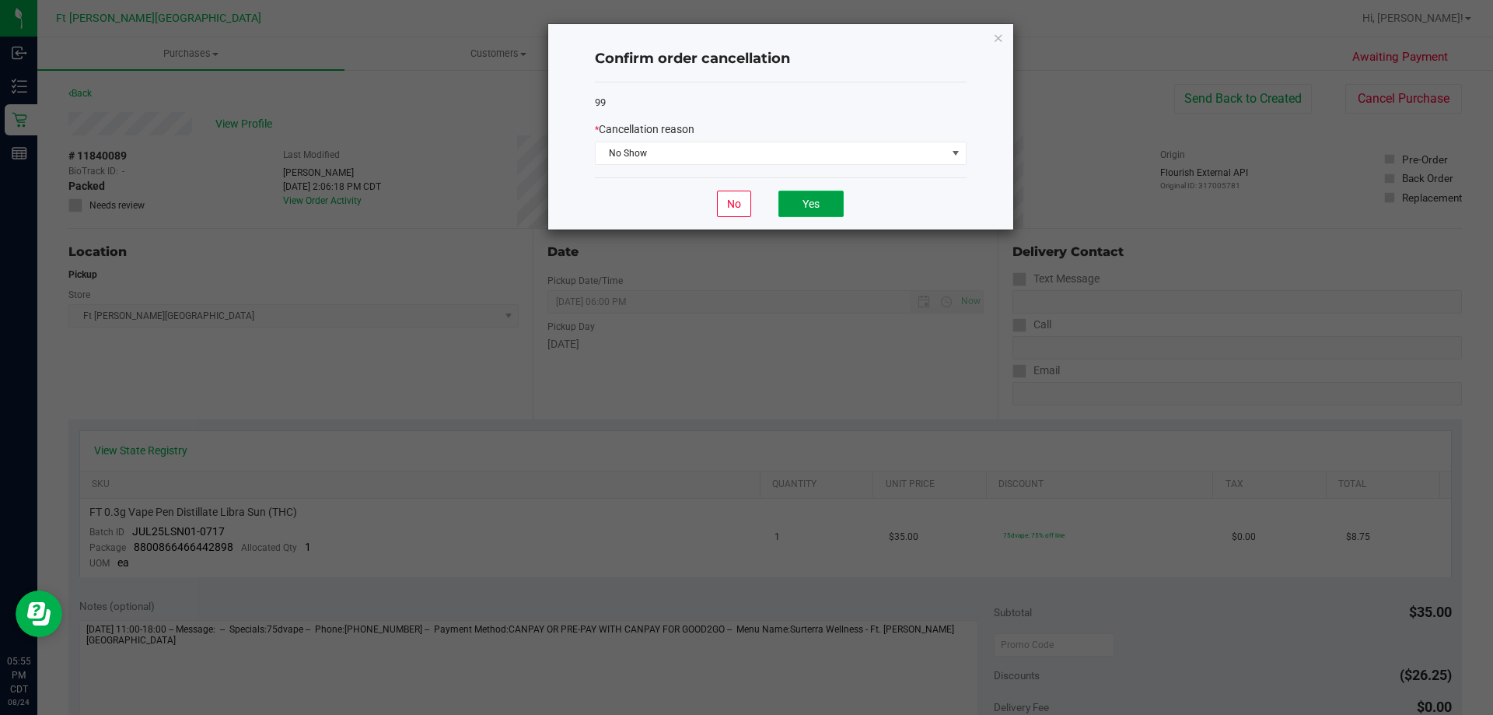
click at [816, 212] on button "Yes" at bounding box center [811, 204] width 65 height 26
